Goal: Complete application form

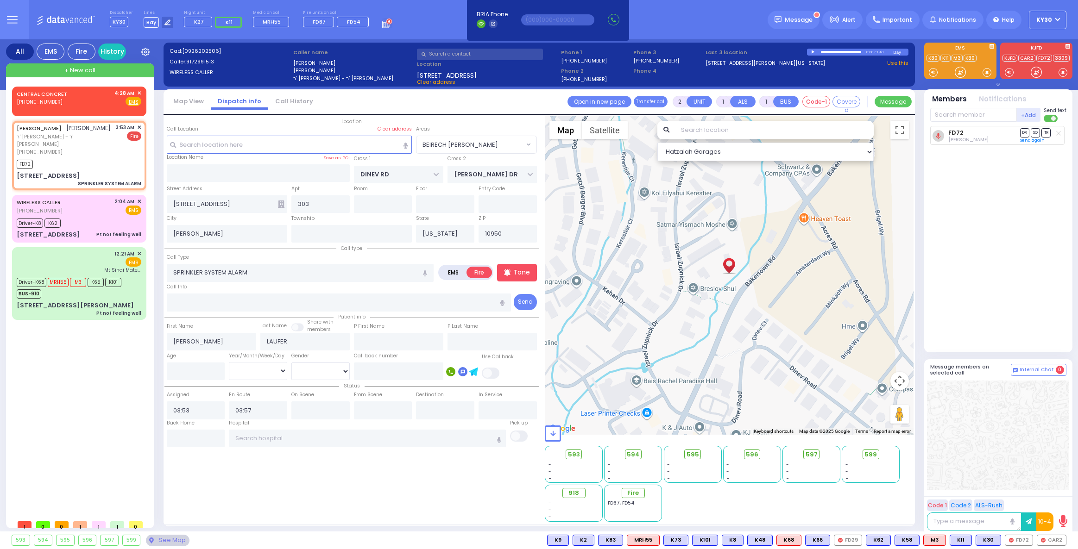
select select "BEIRECH [PERSON_NAME]"
select select
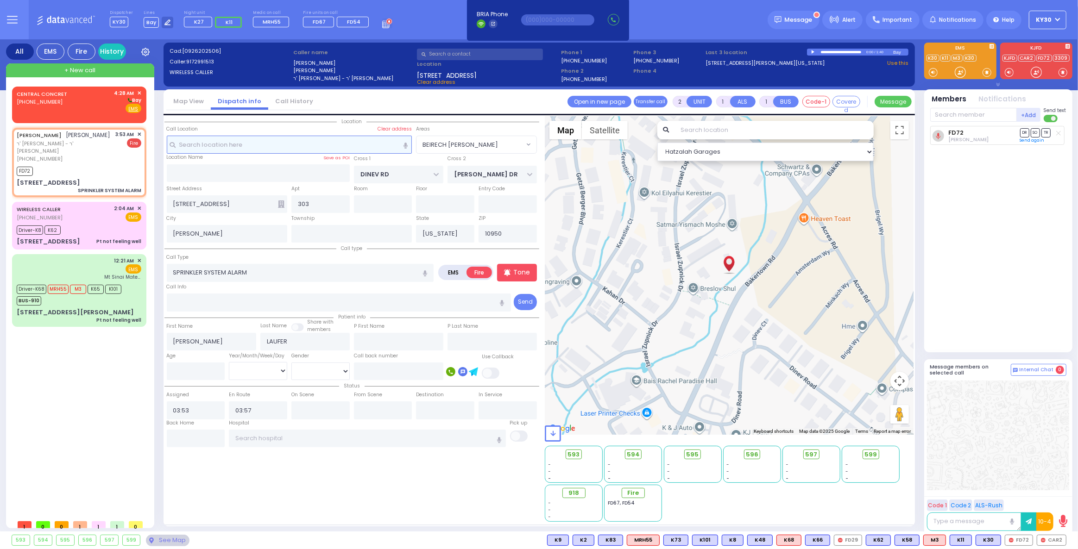
click at [220, 142] on input "text" at bounding box center [289, 145] width 245 height 18
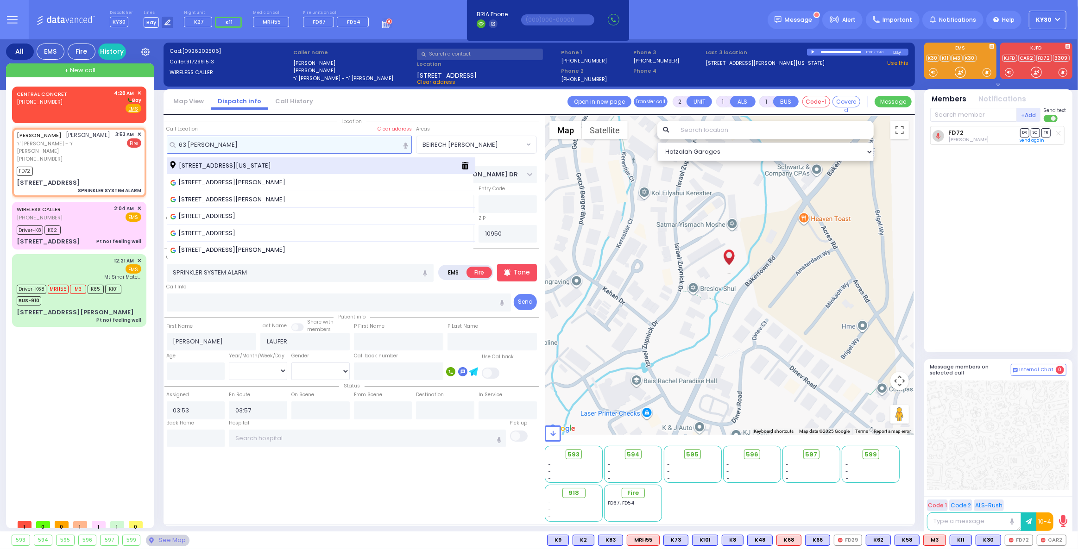
type input "63 [PERSON_NAME]"
click at [260, 162] on span "[STREET_ADDRESS][US_STATE]" at bounding box center [222, 165] width 104 height 9
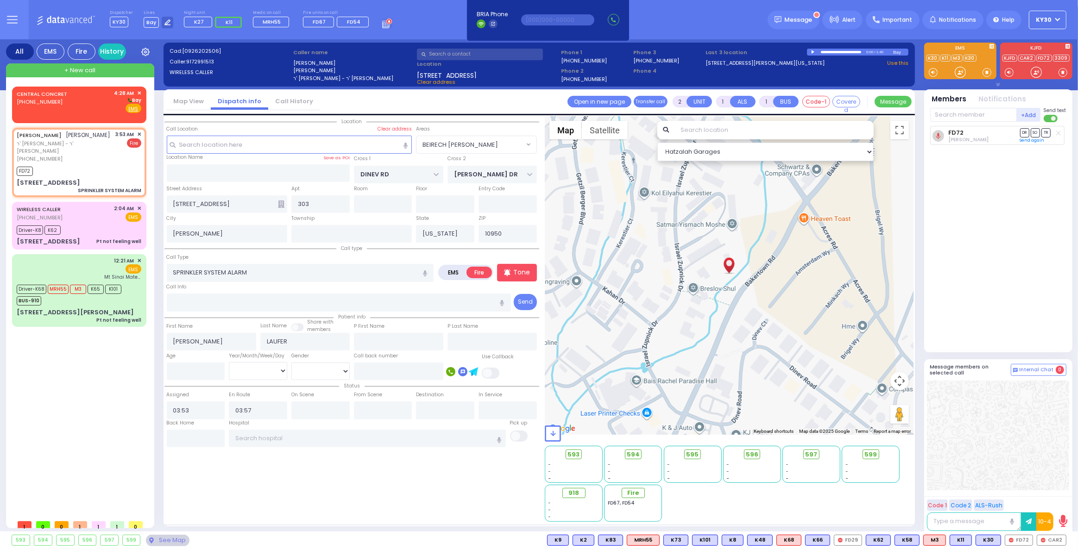
select select
radio input "true"
select select
select select "Hatzalah Garages"
type input "[GEOGRAPHIC_DATA]"
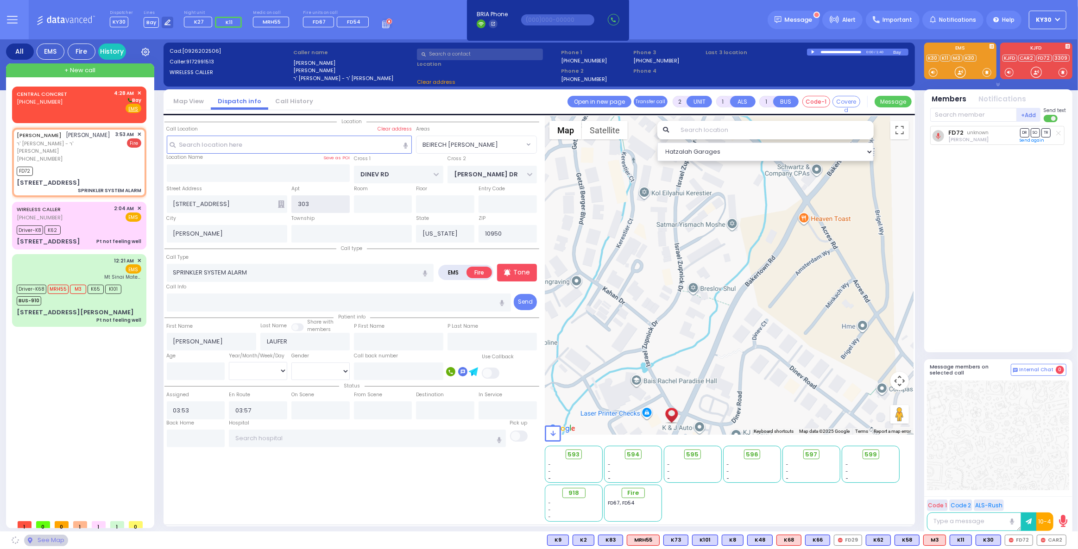
type input "VAYOEL [PERSON_NAME] COURT"
type input "[STREET_ADDRESS]"
type input "Monroe"
select select "SECTION 4"
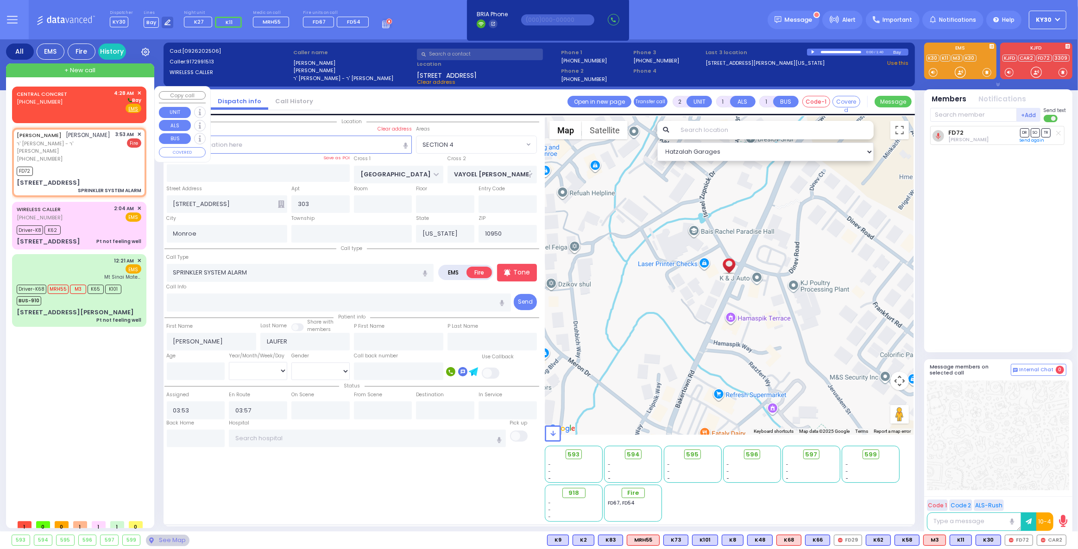
click at [103, 100] on div "CENTRAL CONCRET [PHONE_NUMBER] 4:28 AM ✕ [GEOGRAPHIC_DATA]" at bounding box center [79, 101] width 125 height 24
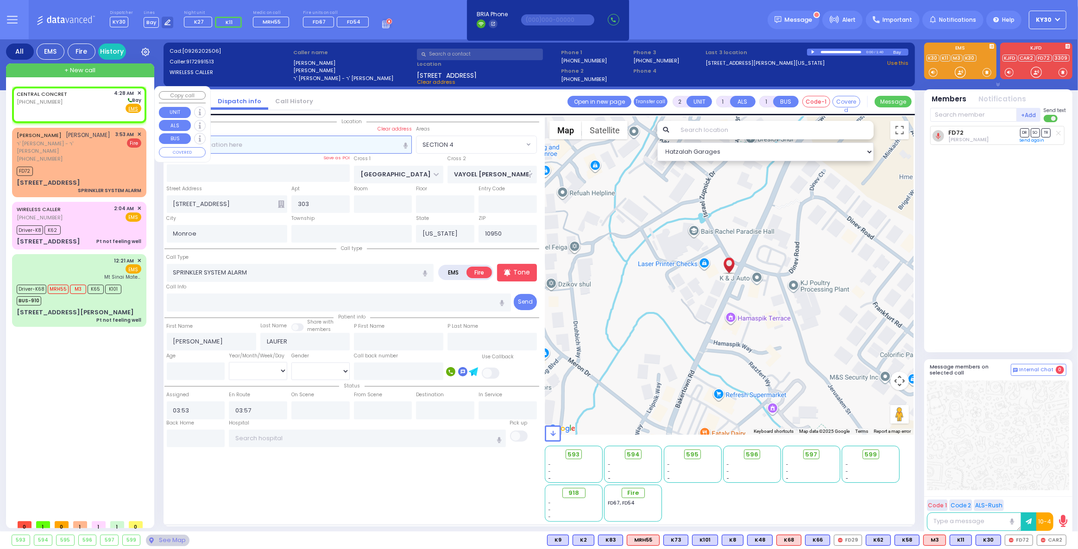
select select
radio input "true"
select select
type input "04:28"
select select "Hatzalah Garages"
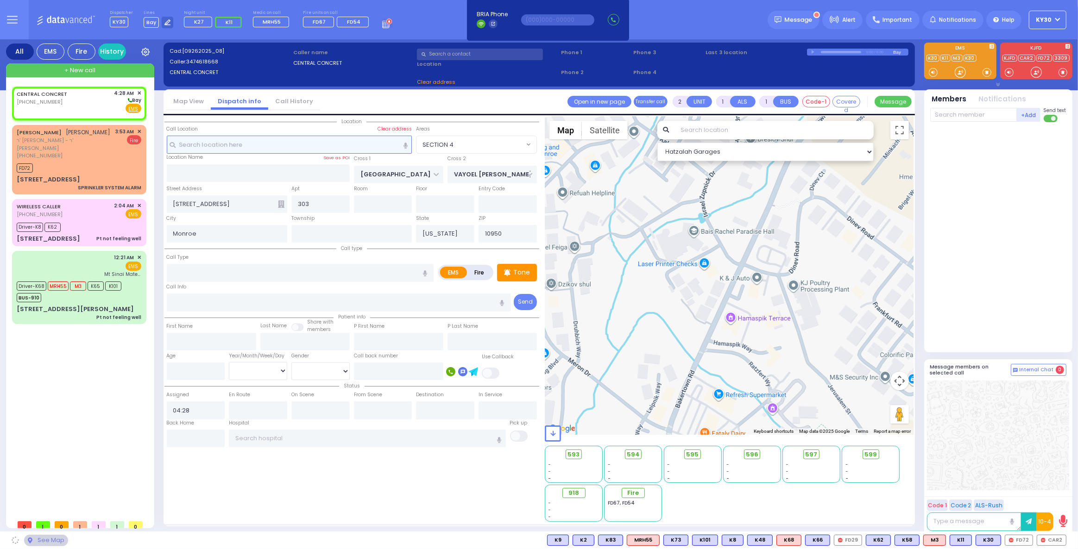
select select
radio input "true"
select select
select select "Hatzalah Garages"
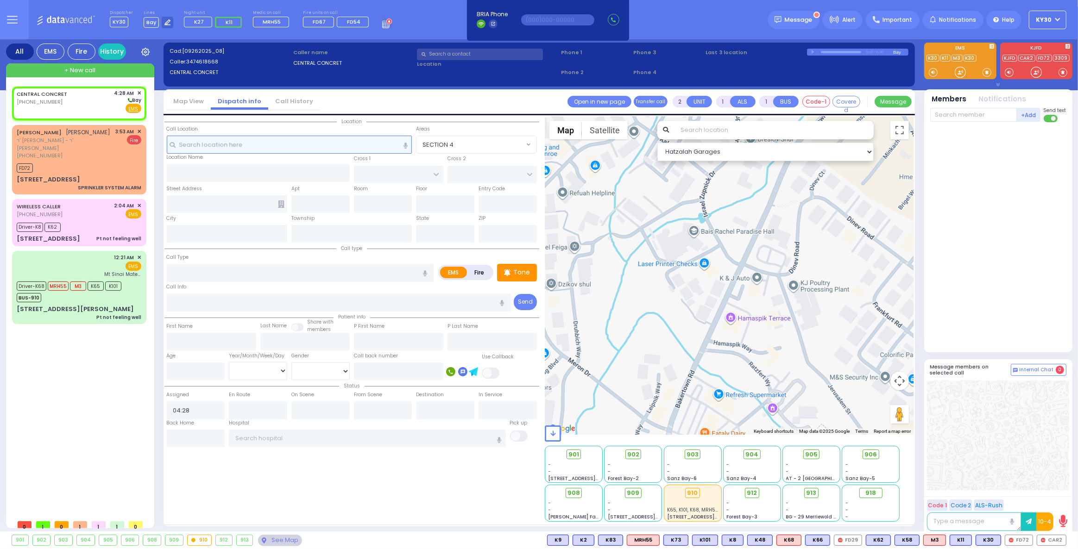
click at [245, 147] on input "text" at bounding box center [289, 145] width 245 height 18
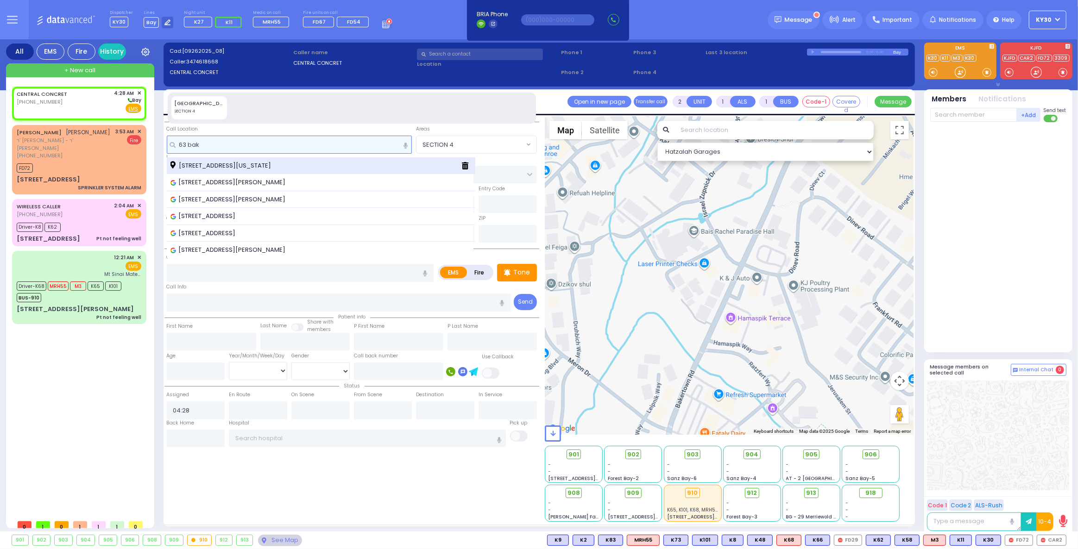
type input "63 bak"
click at [257, 168] on span "[STREET_ADDRESS][US_STATE]" at bounding box center [222, 165] width 104 height 9
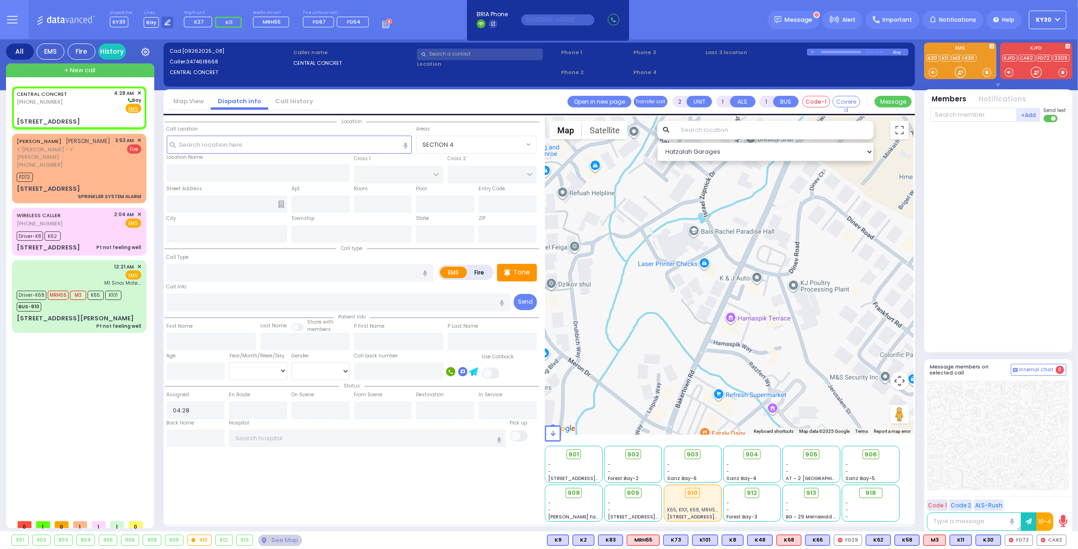
select select
radio input "true"
select select
select select "Hatzalah Garages"
type input "[GEOGRAPHIC_DATA]"
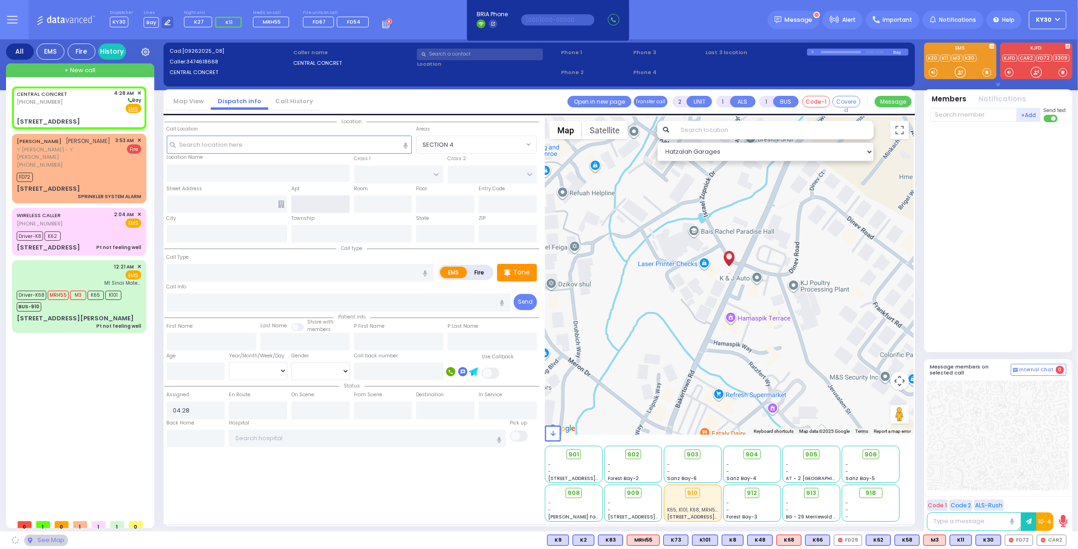
type input "VAYOEL [PERSON_NAME] COURT"
type input "[STREET_ADDRESS]"
type input "Monroe"
type input "[US_STATE]"
type input "10950"
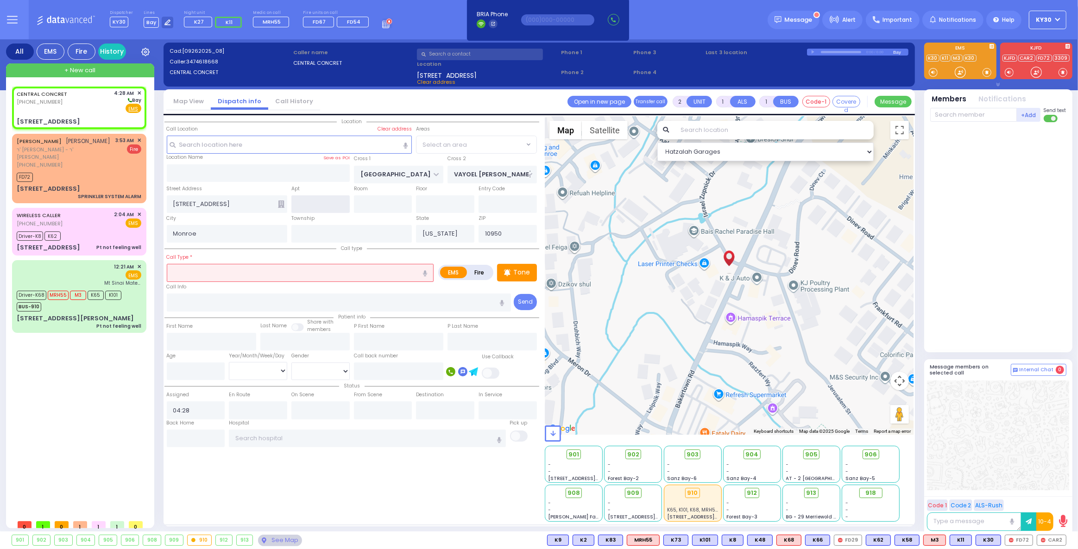
select select "SECTION 4"
type input "301"
click at [250, 274] on input "text" at bounding box center [300, 273] width 267 height 18
select select
radio input "true"
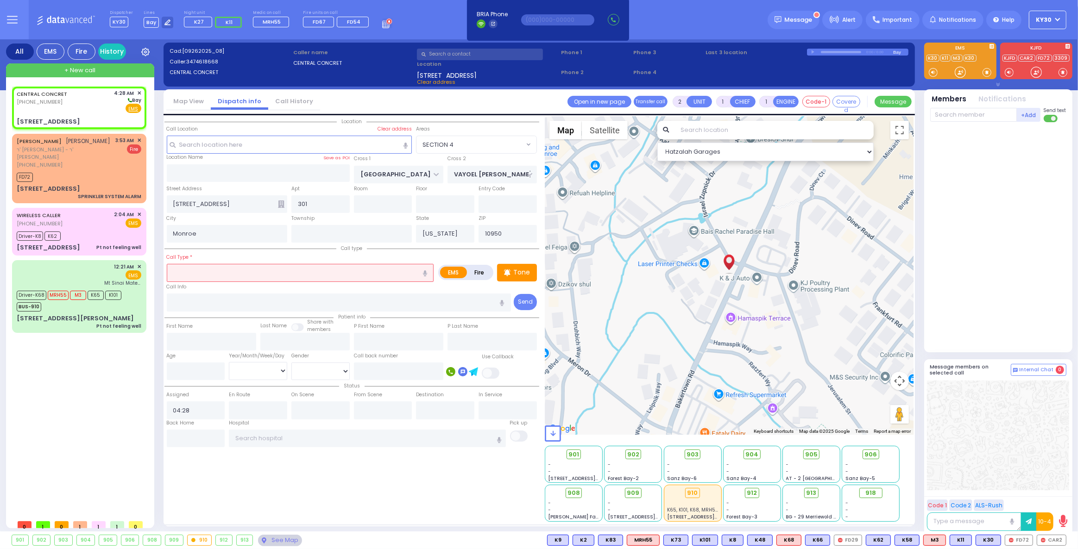
select select
select select "Hatzalah Garages"
select select "SECTION 4"
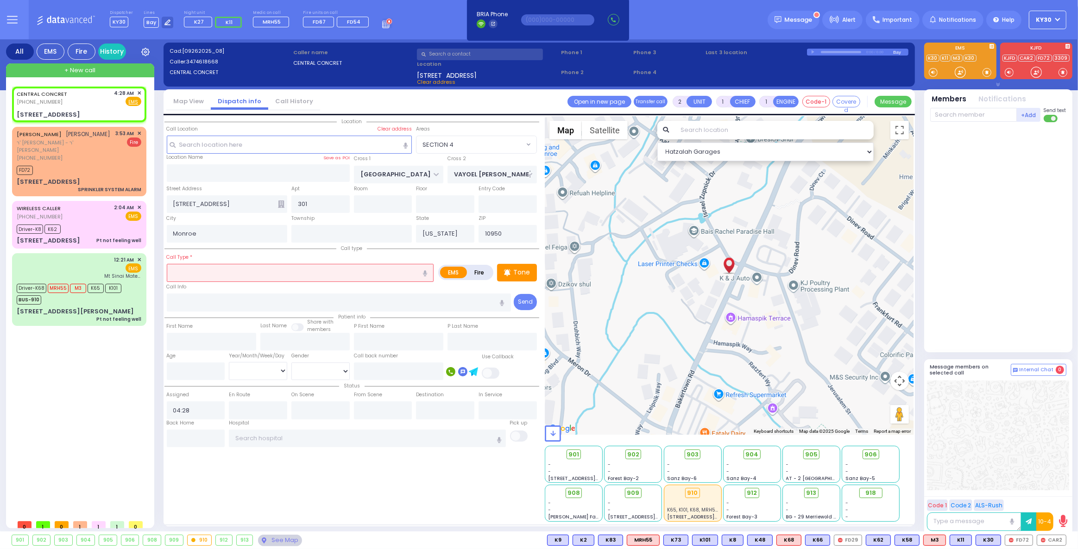
select select
radio input "true"
select select
select select "Hatzalah Garages"
select select "SECTION 4"
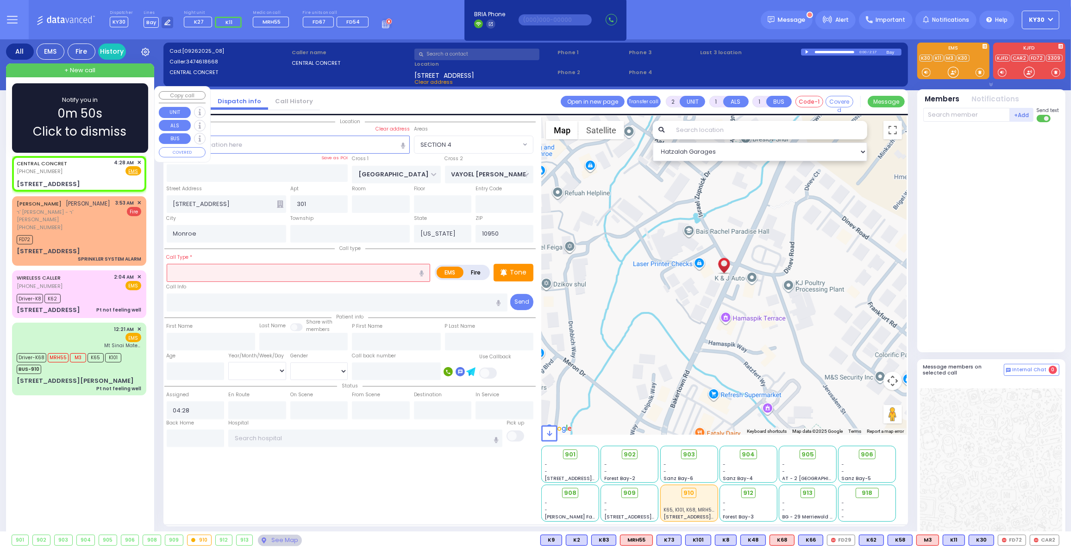
click at [106, 176] on div "CENTRAL CONCRET [PHONE_NUMBER] 4:28 AM ✕ Fire EMS" at bounding box center [79, 173] width 131 height 33
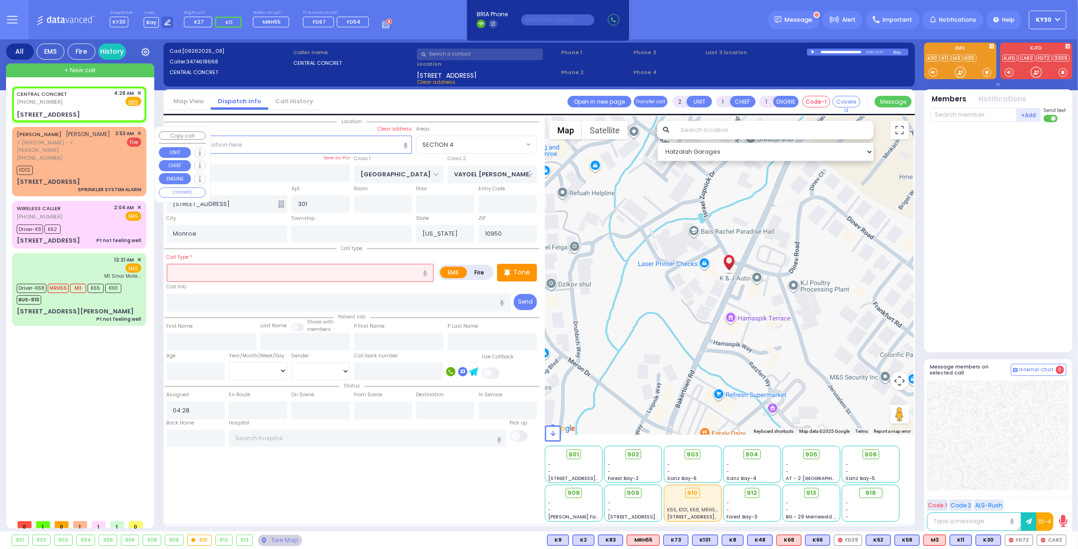
select select
radio input "true"
select select
select select "Hatzalah Garages"
select select
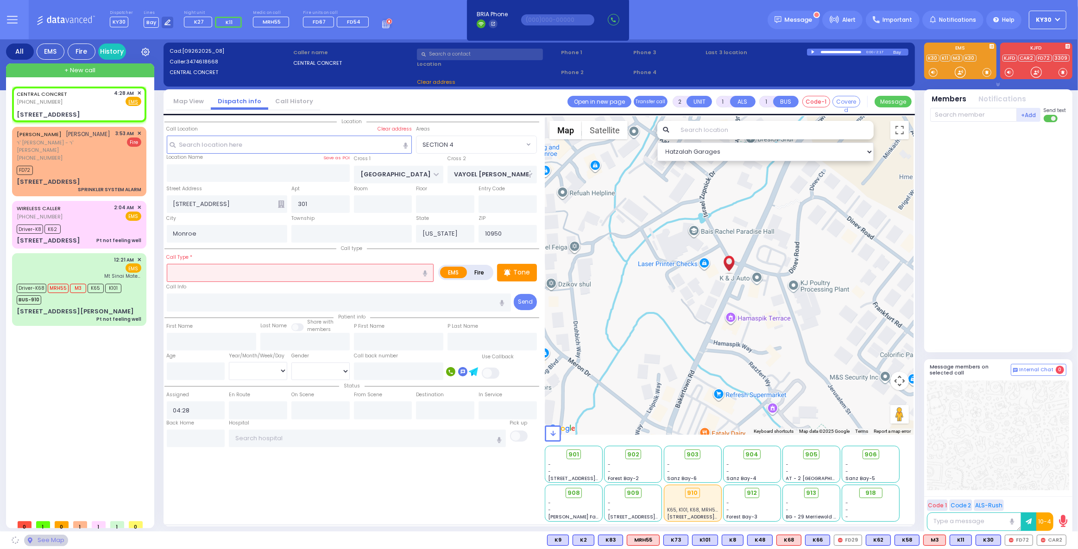
radio input "true"
select select
select select "Hatzalah Garages"
select select "SECTION 4"
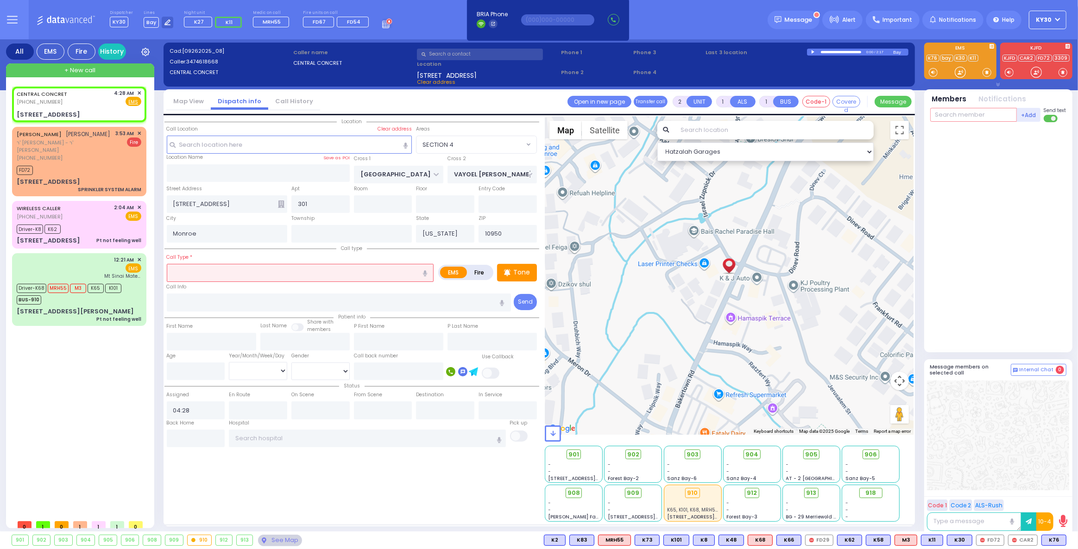
drag, startPoint x: 996, startPoint y: 115, endPoint x: 996, endPoint y: 121, distance: 6.5
click at [995, 120] on input "text" at bounding box center [973, 115] width 87 height 14
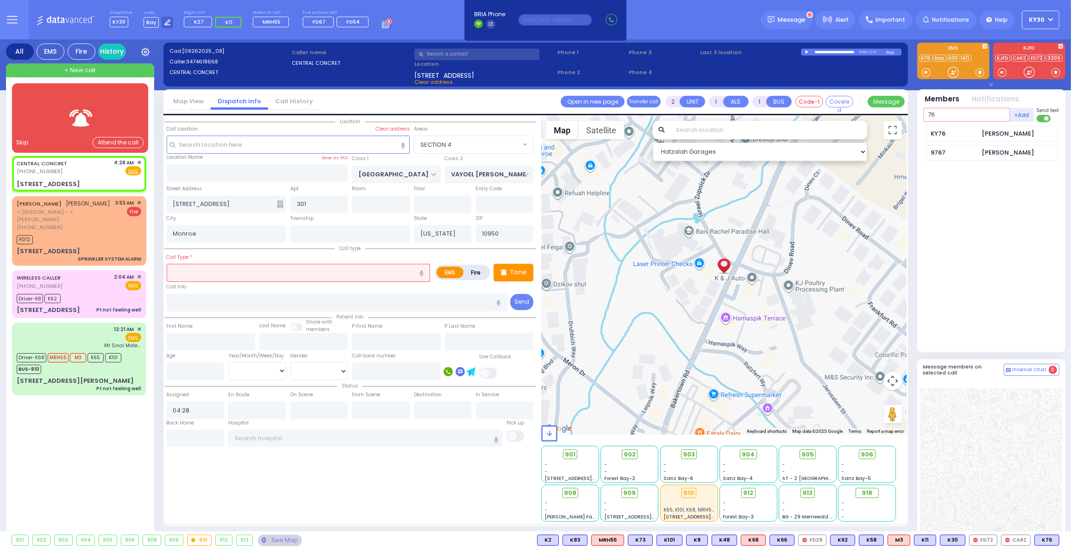
type input "76"
click at [108, 126] on div at bounding box center [79, 117] width 109 height 45
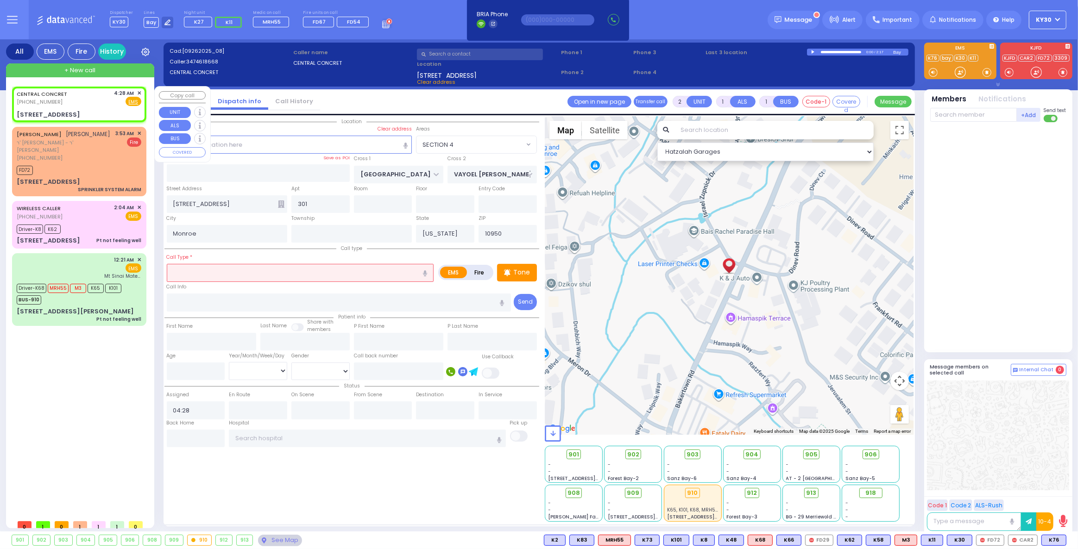
click at [139, 91] on span "✕" at bounding box center [139, 93] width 4 height 8
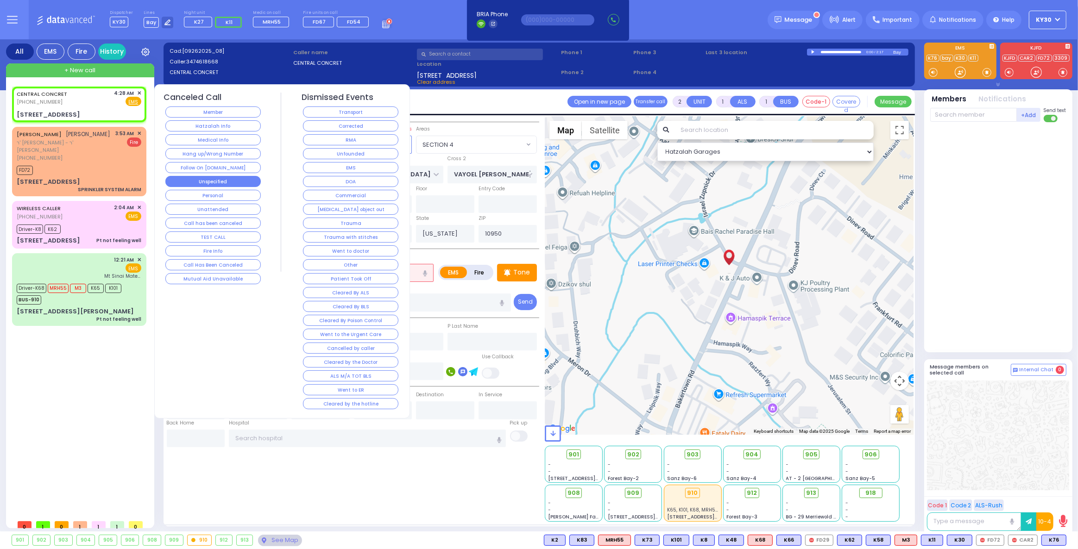
click at [238, 180] on button "Unspecified" at bounding box center [212, 181] width 95 height 11
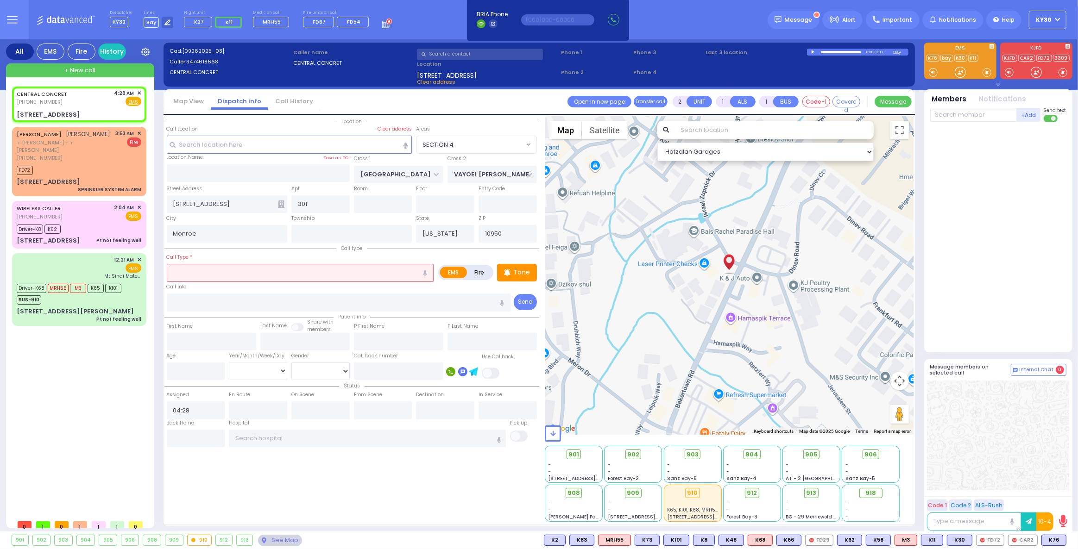
select select
radio input "true"
select select
